Goal: Transaction & Acquisition: Purchase product/service

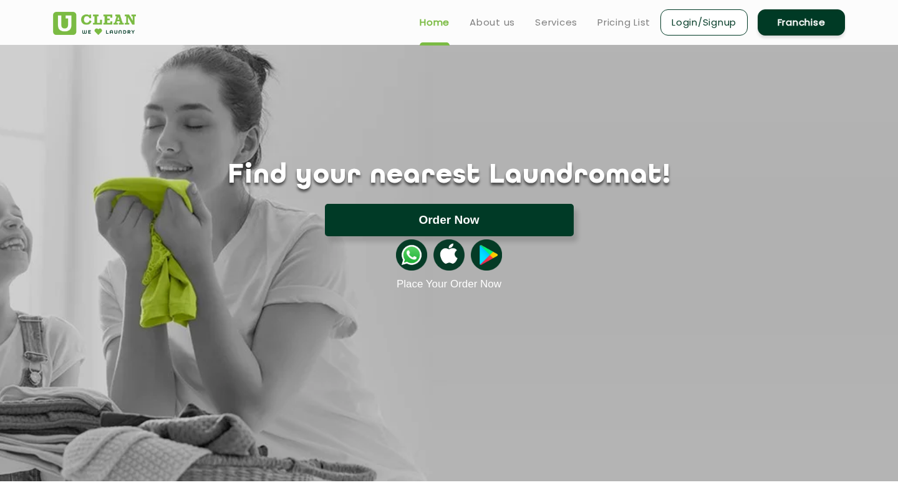
click at [359, 219] on button "Order Now" at bounding box center [449, 220] width 249 height 32
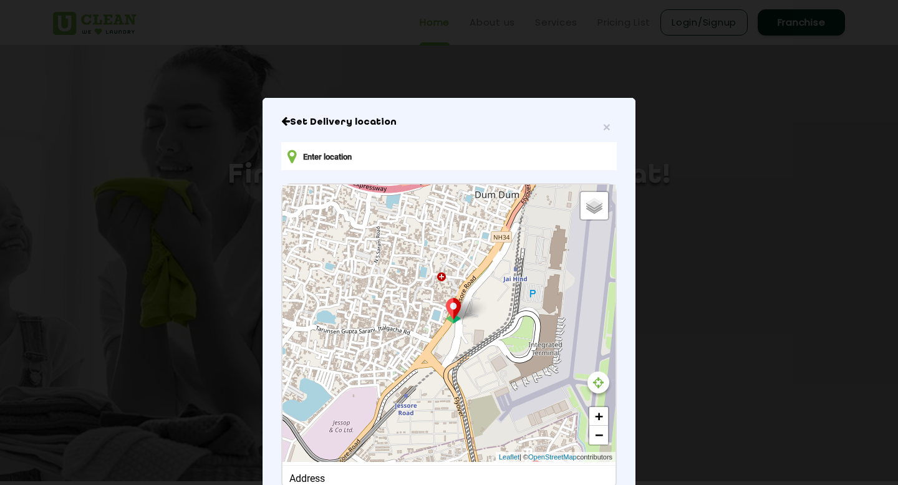
type input "[STREET_ADDRESS][PERSON_NAME]"
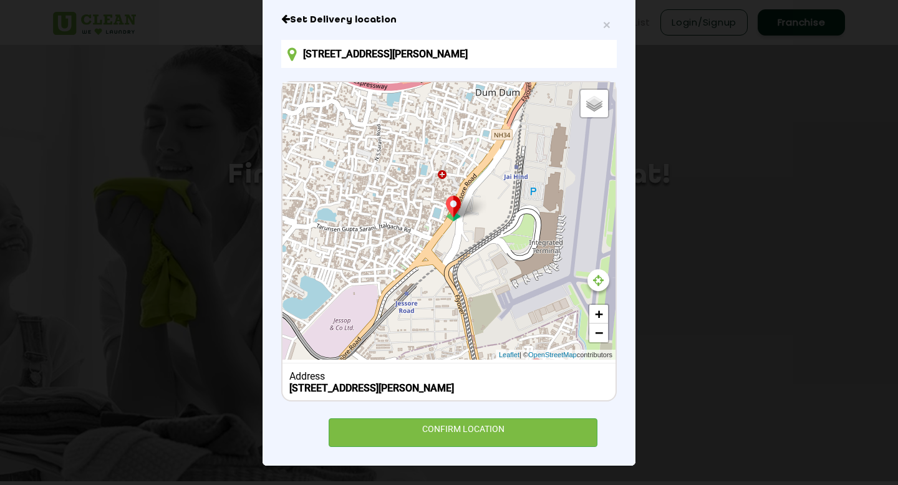
scroll to position [112, 0]
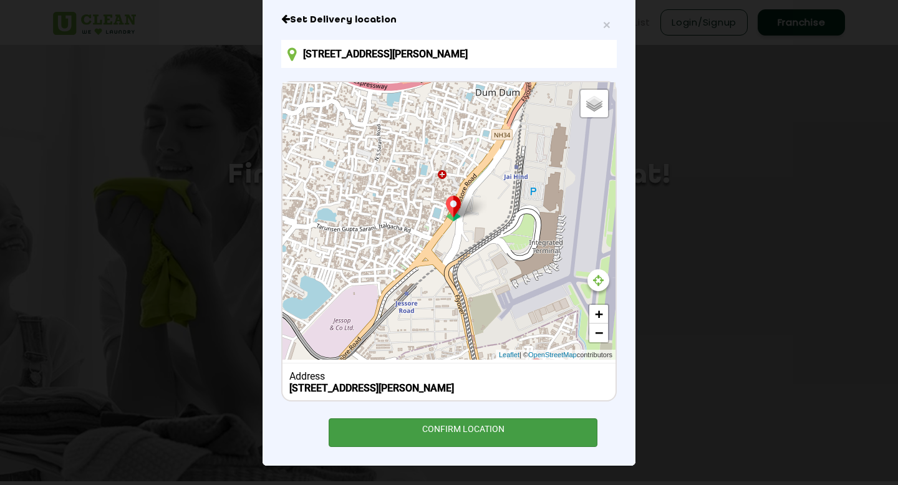
click at [416, 428] on div "CONFIRM LOCATION" at bounding box center [463, 432] width 269 height 28
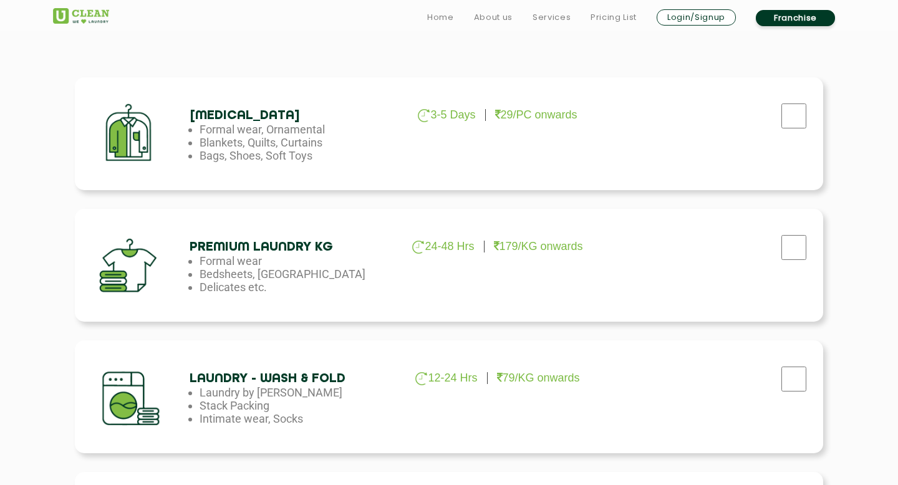
scroll to position [410, 0]
click at [793, 128] on input "checkbox" at bounding box center [793, 115] width 31 height 25
checkbox input "true"
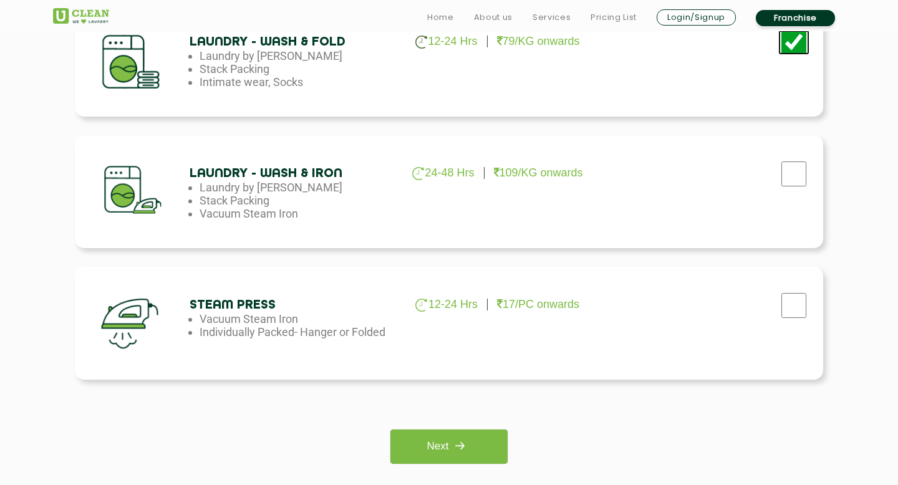
scroll to position [755, 0]
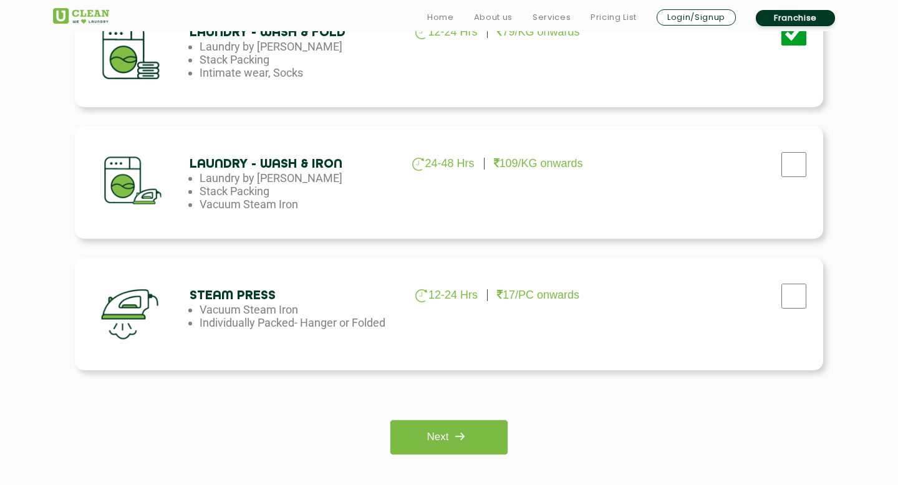
click at [509, 431] on div "Next" at bounding box center [448, 437] width 729 height 34
click at [484, 439] on link "Next" at bounding box center [448, 437] width 117 height 34
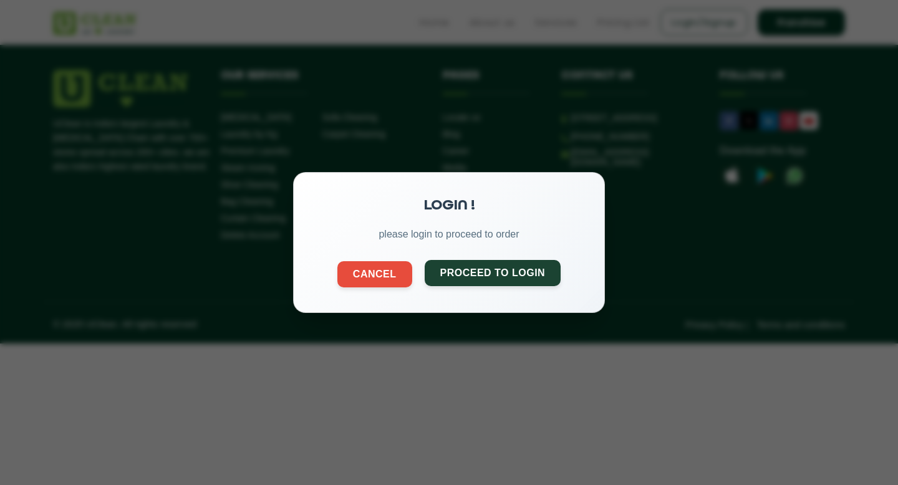
click at [506, 275] on button "Proceed to Login" at bounding box center [493, 273] width 137 height 26
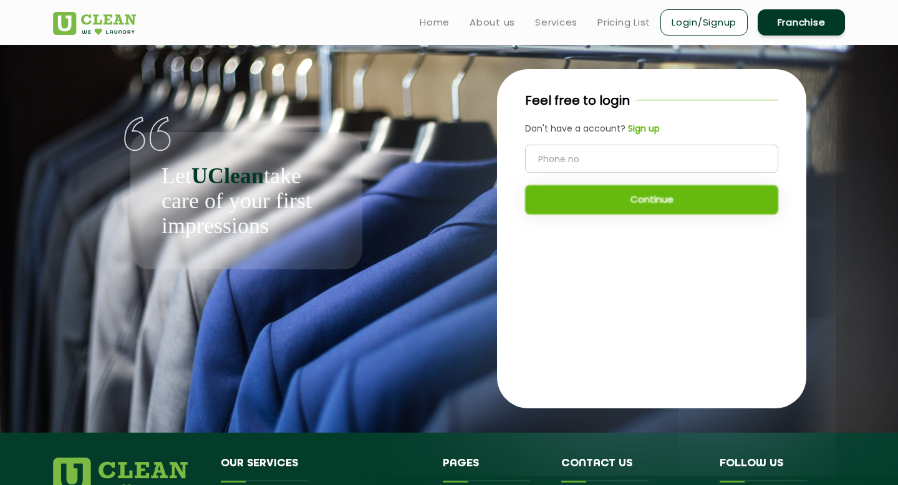
click at [553, 167] on input "tel" at bounding box center [651, 159] width 253 height 28
type input "9647570571"
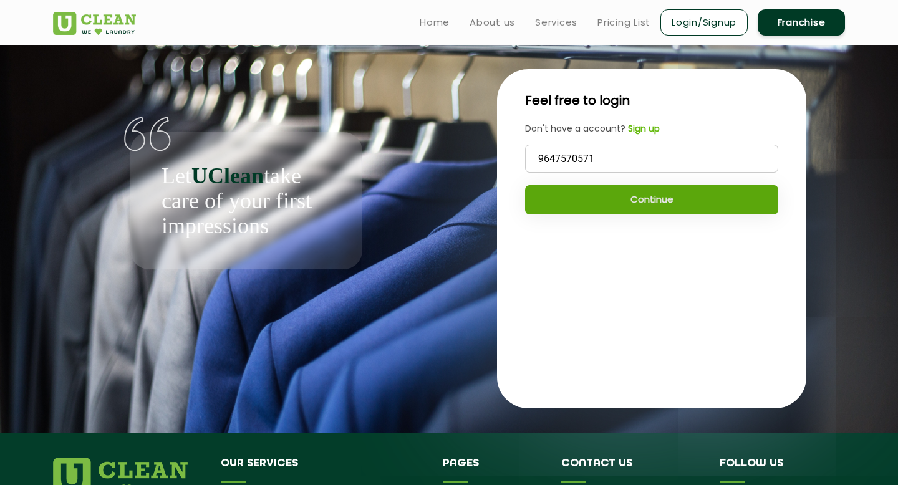
click at [557, 206] on button "Continue" at bounding box center [651, 199] width 253 height 29
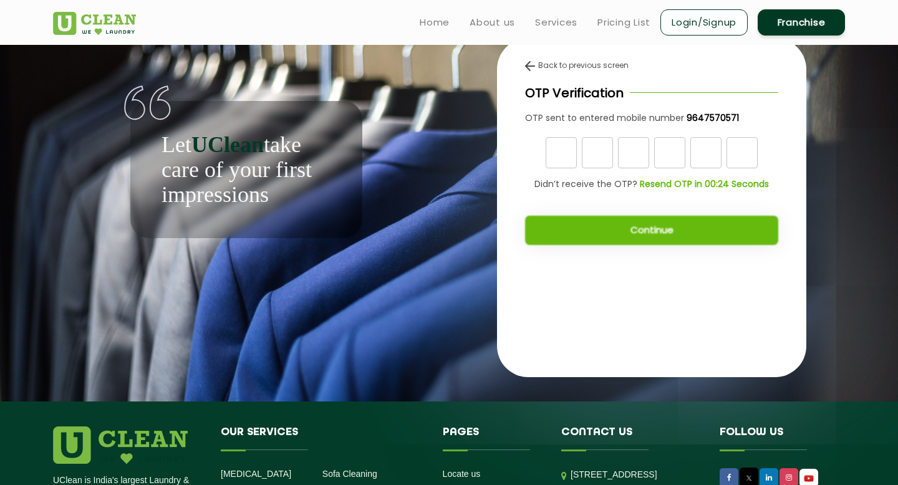
scroll to position [19, 0]
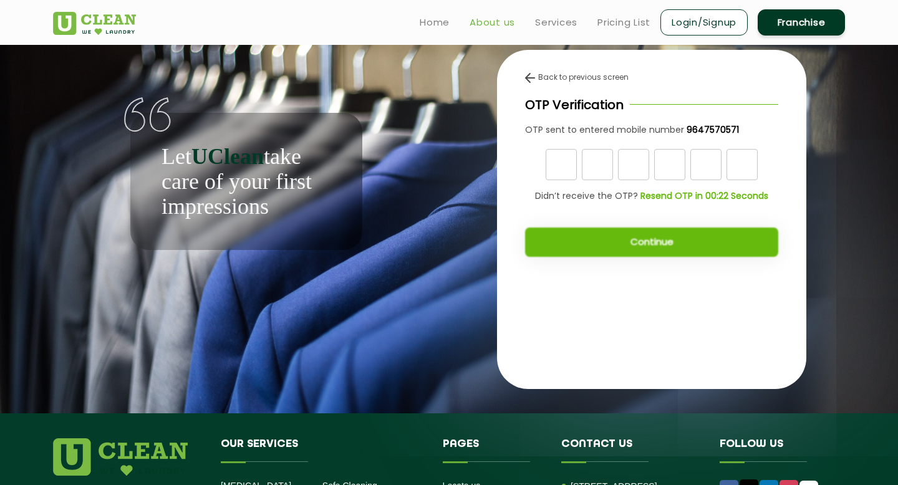
click at [483, 19] on link "About us" at bounding box center [492, 22] width 46 height 15
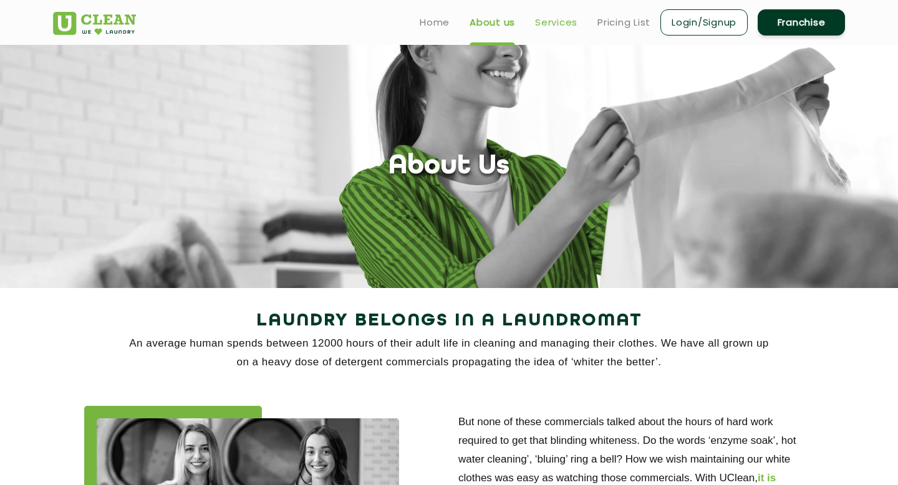
click at [560, 21] on link "Services" at bounding box center [556, 22] width 42 height 15
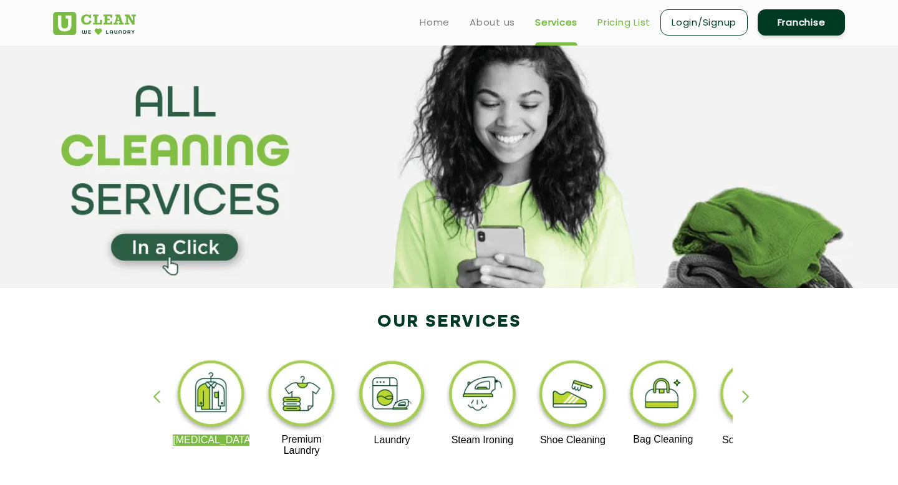
click at [612, 18] on link "Pricing List" at bounding box center [623, 22] width 53 height 15
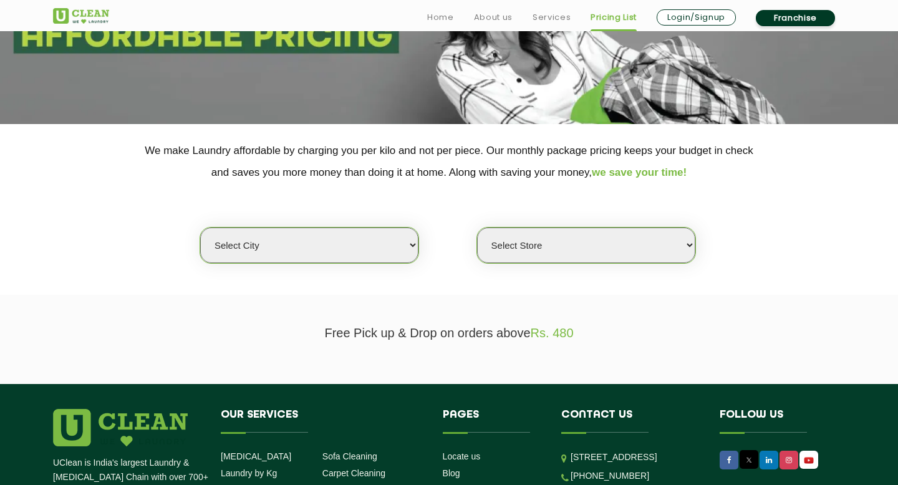
scroll to position [183, 0]
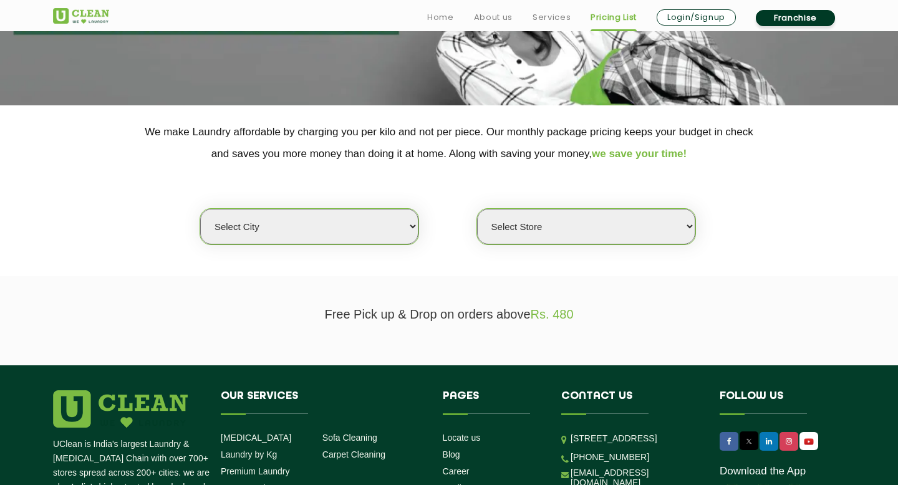
click at [403, 223] on select "Select city [GEOGRAPHIC_DATA] [GEOGRAPHIC_DATA] [GEOGRAPHIC_DATA] [GEOGRAPHIC_D…" at bounding box center [309, 227] width 218 height 36
select select "8"
click at [200, 209] on select "Select city [GEOGRAPHIC_DATA] [GEOGRAPHIC_DATA] [GEOGRAPHIC_DATA] [GEOGRAPHIC_D…" at bounding box center [309, 227] width 218 height 36
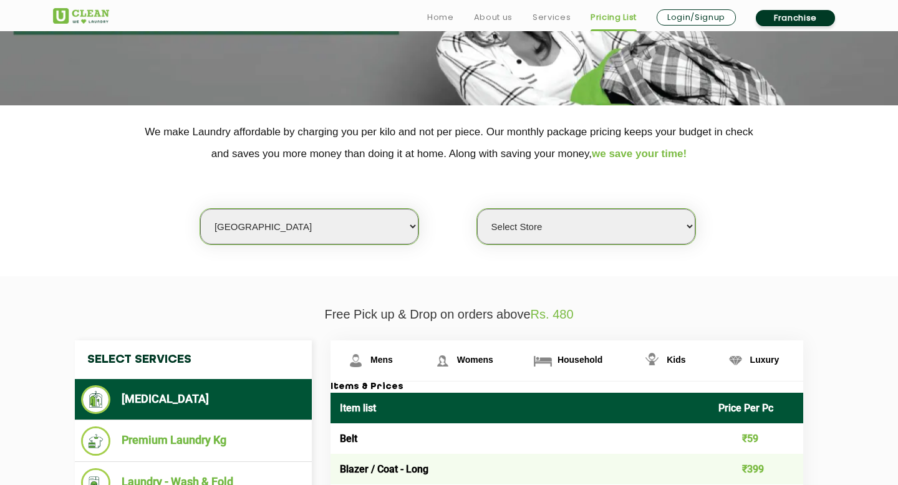
click at [529, 229] on select "Select Store [GEOGRAPHIC_DATA] [GEOGRAPHIC_DATA] [GEOGRAPHIC_DATA] [GEOGRAPHIC_…" at bounding box center [586, 227] width 218 height 36
select select "605"
click at [477, 209] on select "Select Store [GEOGRAPHIC_DATA] [GEOGRAPHIC_DATA] [GEOGRAPHIC_DATA] [GEOGRAPHIC_…" at bounding box center [586, 227] width 218 height 36
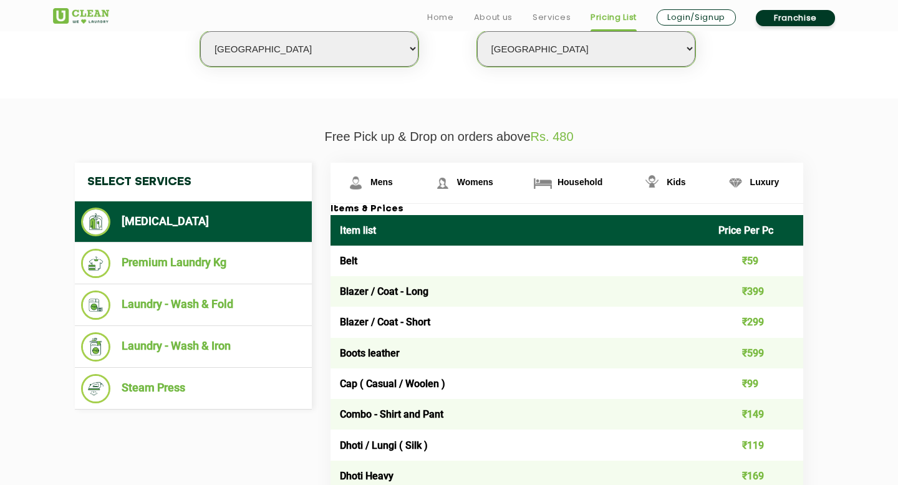
scroll to position [361, 0]
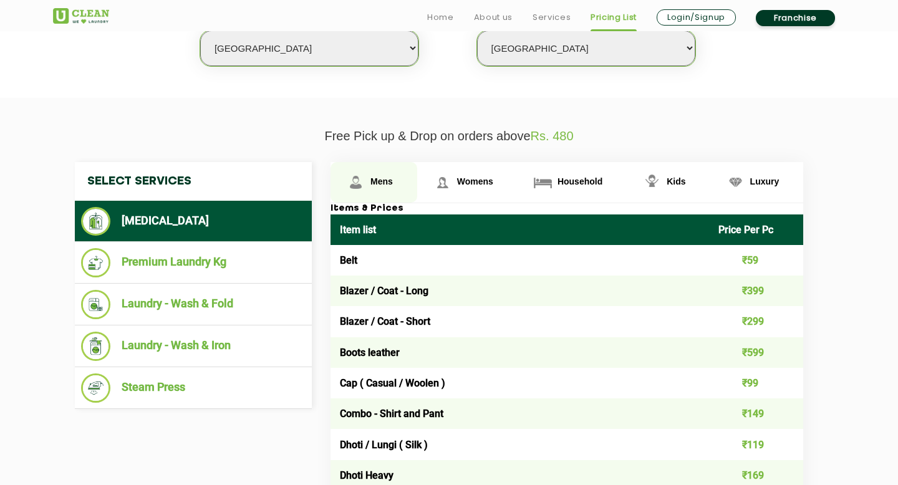
click at [387, 186] on span "Mens" at bounding box center [381, 181] width 22 height 10
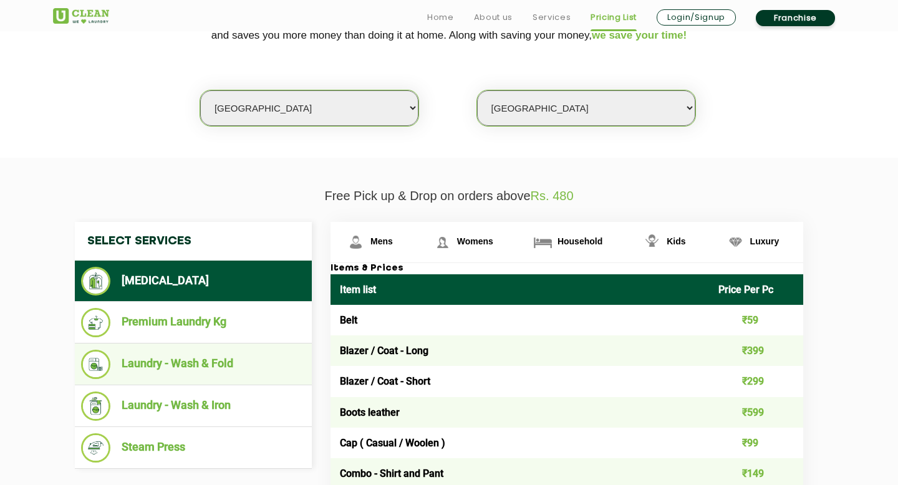
scroll to position [309, 0]
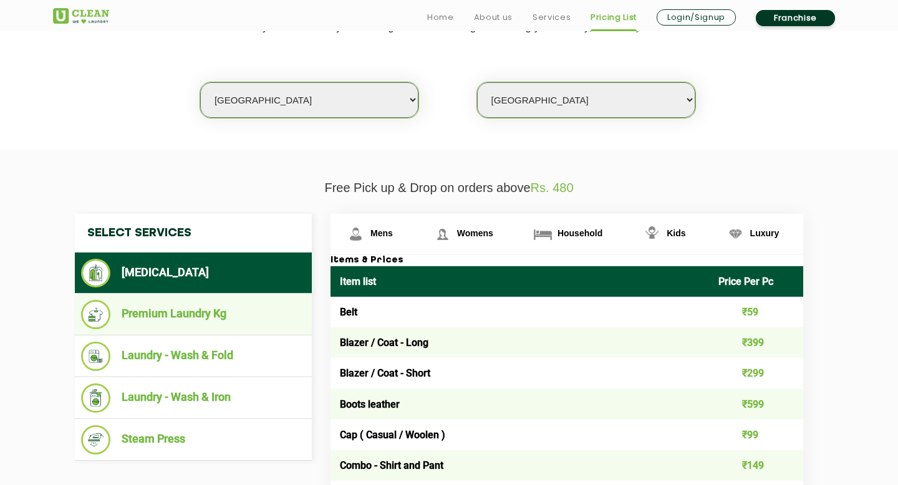
click at [241, 319] on li "Premium Laundry Kg" at bounding box center [193, 314] width 224 height 29
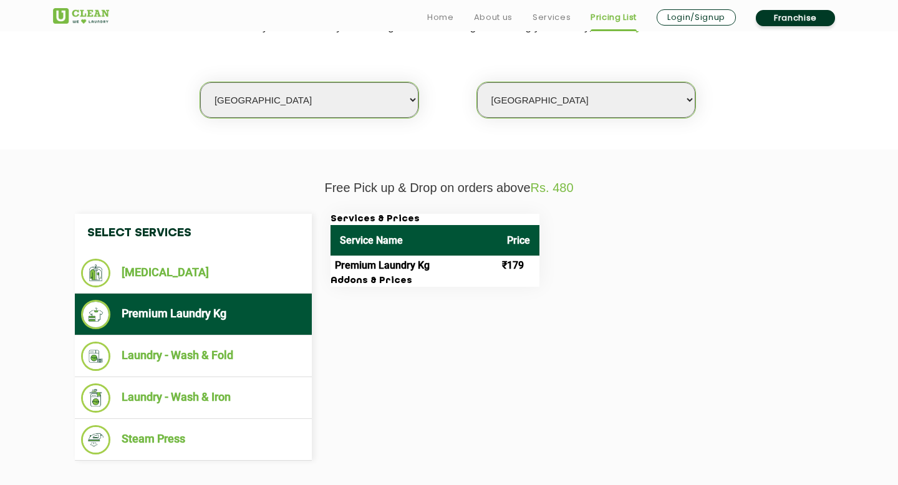
click at [400, 282] on h3 "Addons & Prices" at bounding box center [434, 281] width 209 height 11
